Goal: Find specific page/section

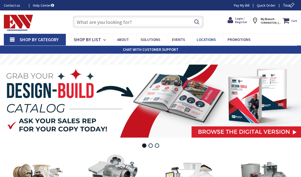
click at [207, 39] on span "Locations" at bounding box center [205, 39] width 19 height 5
click at [207, 38] on span "Locations" at bounding box center [205, 39] width 19 height 5
click at [15, 39] on link "Shop By Category" at bounding box center [35, 40] width 62 height 12
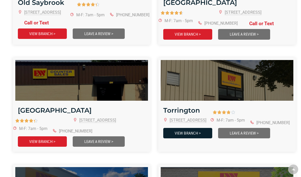
click at [197, 128] on link "VIEW BRANCH >" at bounding box center [187, 133] width 49 height 10
